Goal: Task Accomplishment & Management: Complete application form

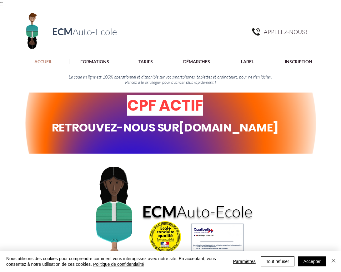
click at [197, 129] on span "RETROUVEZ-NOUS SUR [DOMAIN_NAME]" at bounding box center [165, 128] width 226 height 16
click at [182, 103] on span "CPF ACTIF" at bounding box center [165, 105] width 76 height 21
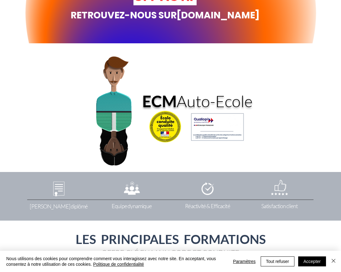
scroll to position [106, 0]
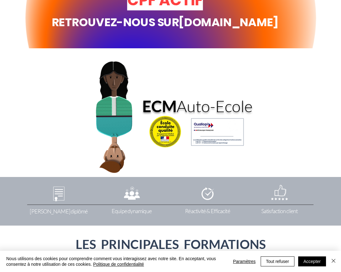
click at [179, 30] on link "[DOMAIN_NAME]" at bounding box center [228, 22] width 99 height 16
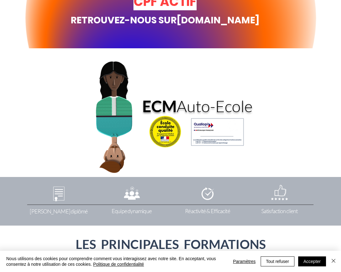
click at [216, 130] on img "main content" at bounding box center [216, 132] width 61 height 32
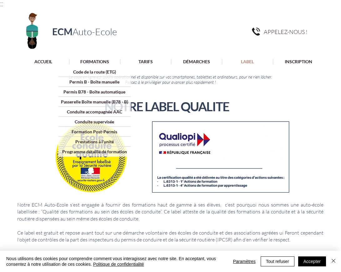
click at [95, 66] on div at bounding box center [170, 62] width 341 height 12
click at [89, 81] on p "Permis B - Boîte manuelle" at bounding box center [94, 82] width 54 height 10
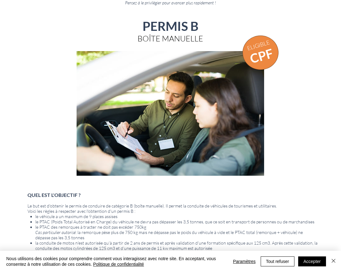
scroll to position [13, 0]
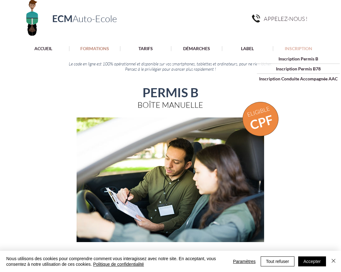
click at [307, 48] on p "INSCRIPTION" at bounding box center [298, 48] width 34 height 5
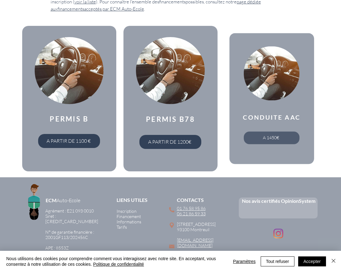
scroll to position [228, 0]
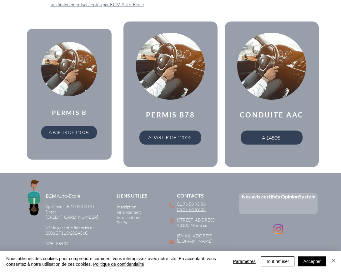
click at [91, 89] on img "main content" at bounding box center [69, 69] width 56 height 54
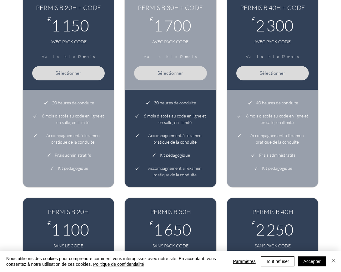
scroll to position [130, 0]
